Goal: Check status: Check status

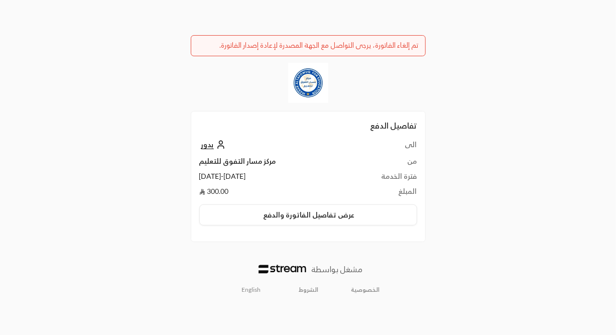
click at [212, 144] on span "بدور" at bounding box center [207, 144] width 13 height 9
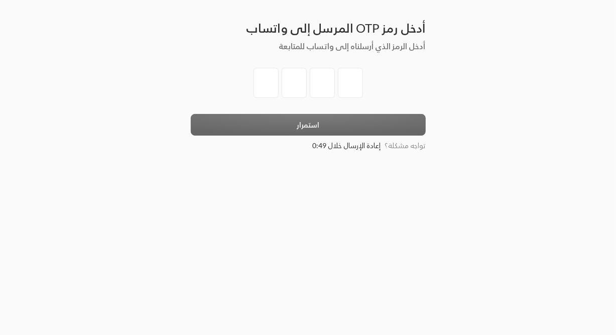
click at [268, 79] on input "tel" at bounding box center [266, 83] width 25 height 30
type input "4"
type input "7"
type input "2"
type input "9"
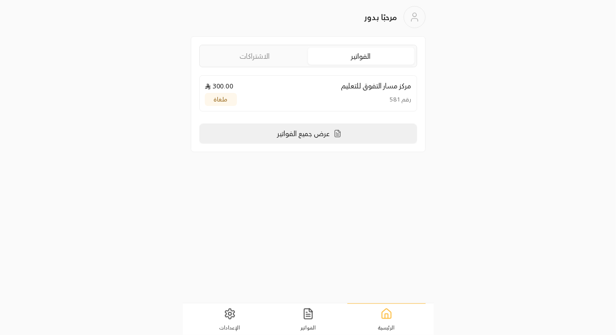
click at [318, 132] on p "عرض جميع الفواتير" at bounding box center [304, 134] width 53 height 10
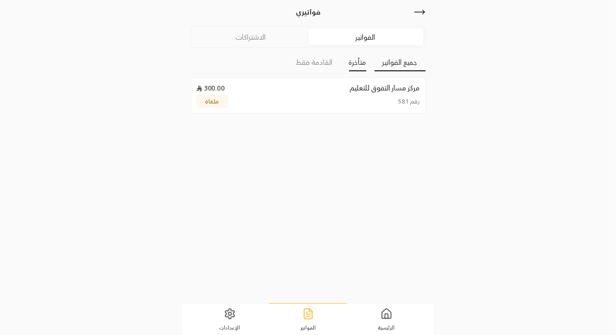
click at [351, 62] on link "متأخرة" at bounding box center [358, 63] width 18 height 18
click at [270, 41] on link "الاشتراكات" at bounding box center [250, 37] width 115 height 17
click at [356, 63] on link "فعال" at bounding box center [348, 63] width 31 height 18
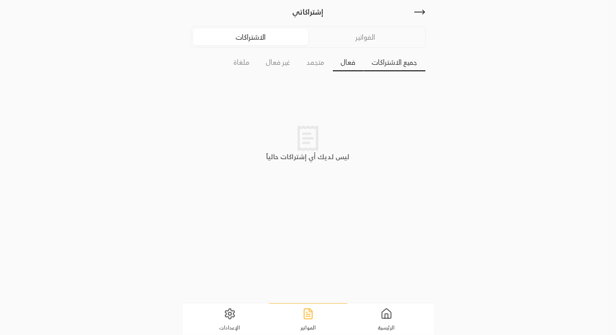
click at [393, 64] on link "جميع الاشتراكات" at bounding box center [395, 63] width 62 height 18
click at [375, 35] on link "الفواتير" at bounding box center [365, 37] width 115 height 17
